Goal: Task Accomplishment & Management: Use online tool/utility

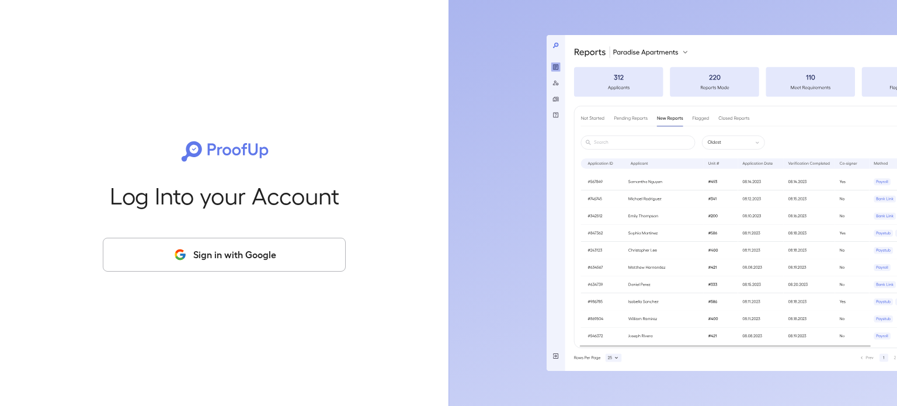
click at [206, 254] on button "Sign in with Google" at bounding box center [224, 255] width 243 height 34
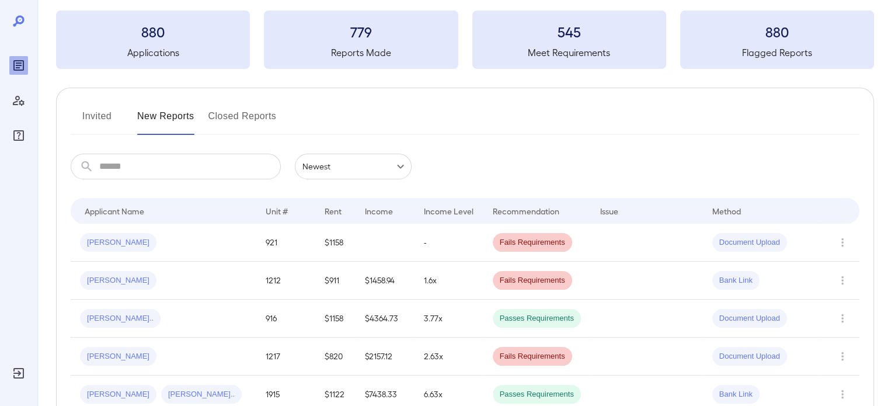
scroll to position [58, 0]
click at [169, 239] on div "Ashleigh M..." at bounding box center [163, 241] width 167 height 19
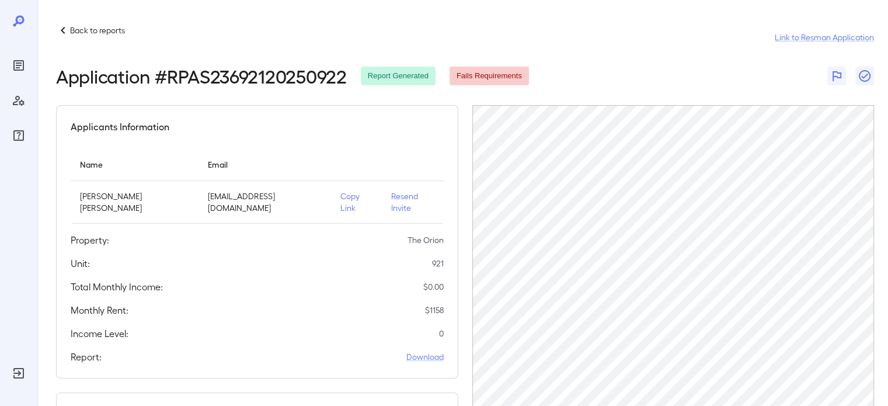
click at [341, 200] on p "Copy Link" at bounding box center [357, 201] width 32 height 23
